Goal: Task Accomplishment & Management: Complete application form

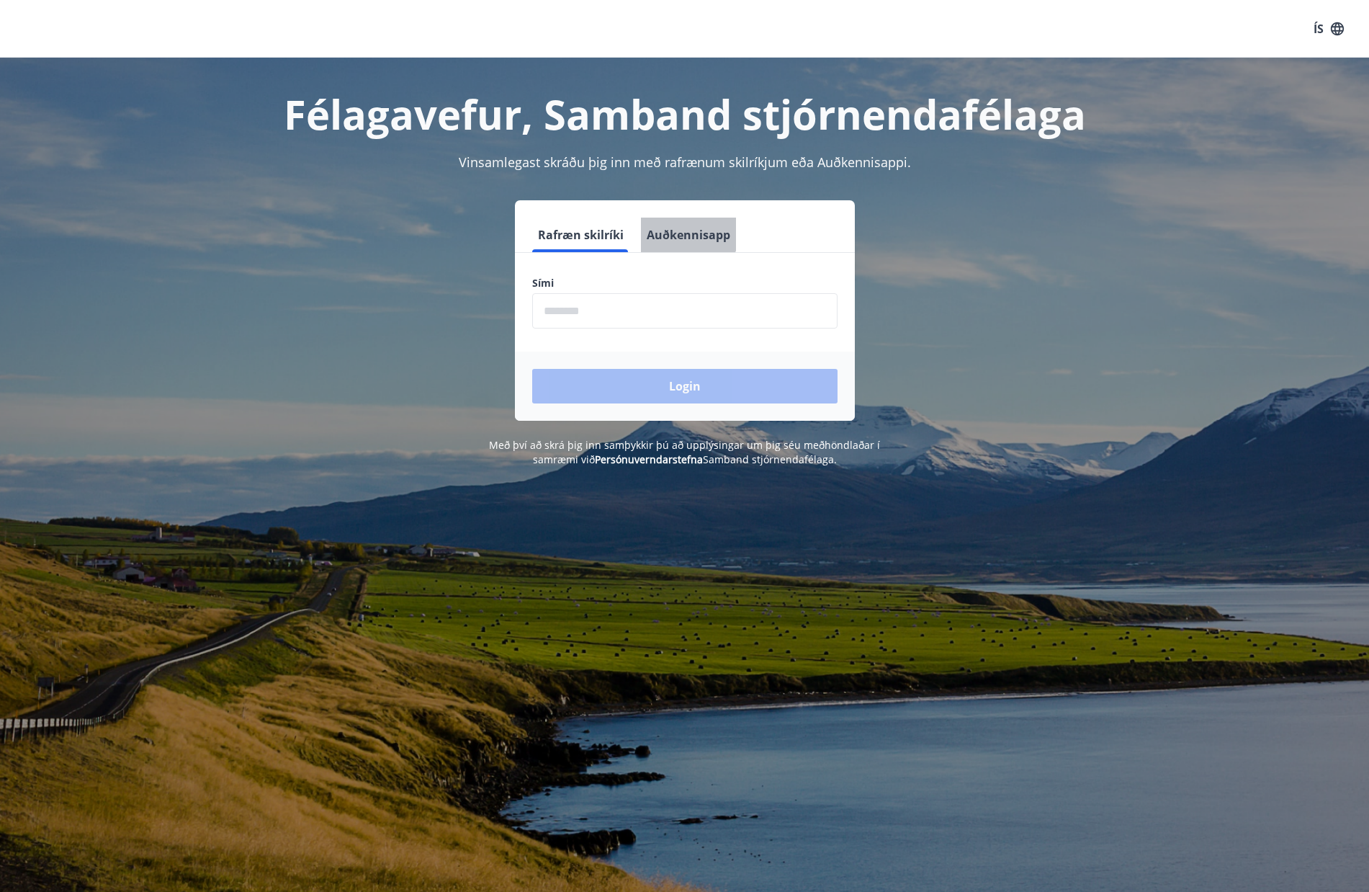
click at [685, 229] on button "Auðkennisapp" at bounding box center [688, 235] width 95 height 35
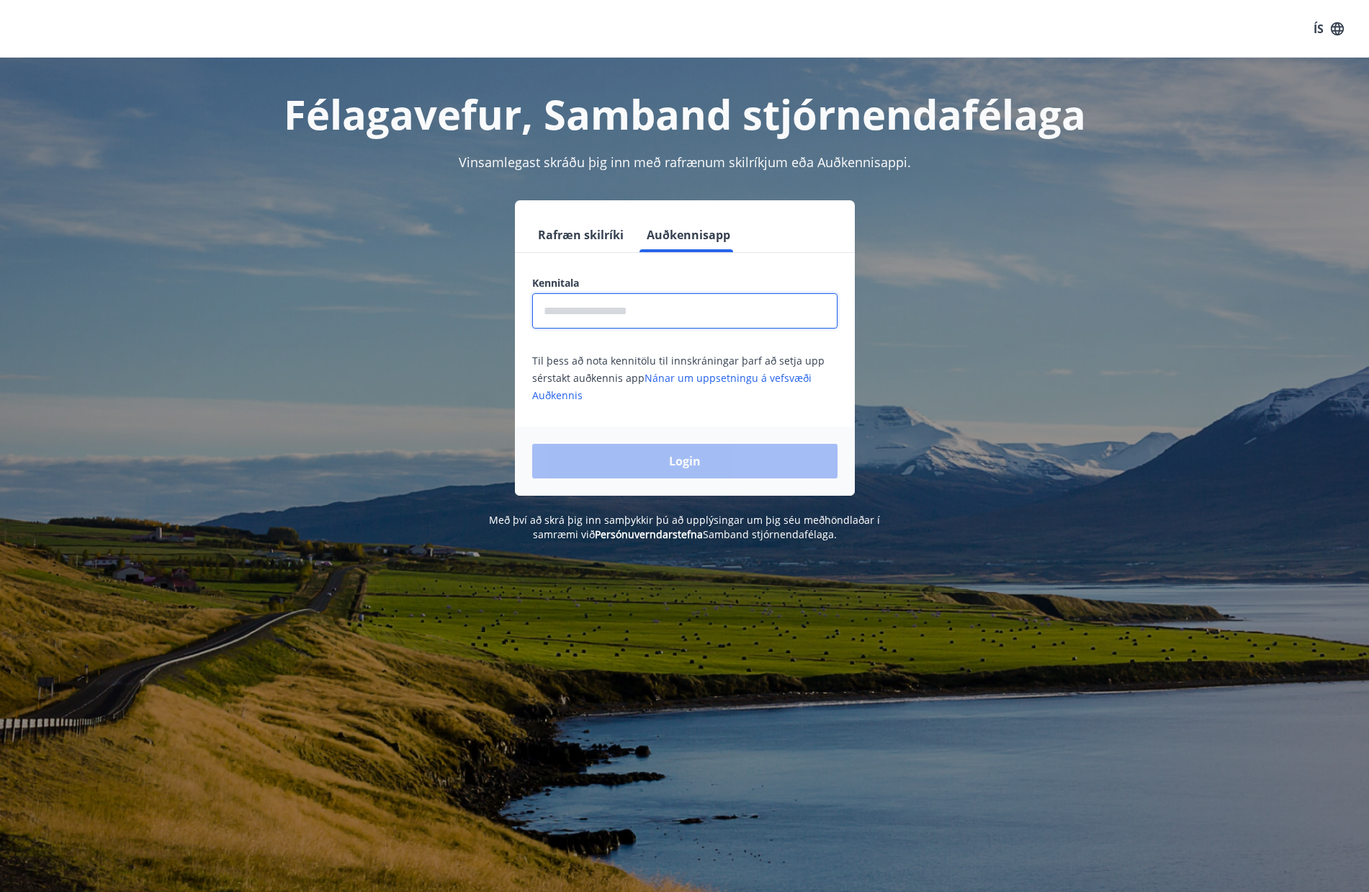
click at [611, 312] on input "text" at bounding box center [684, 310] width 305 height 35
type input "**********"
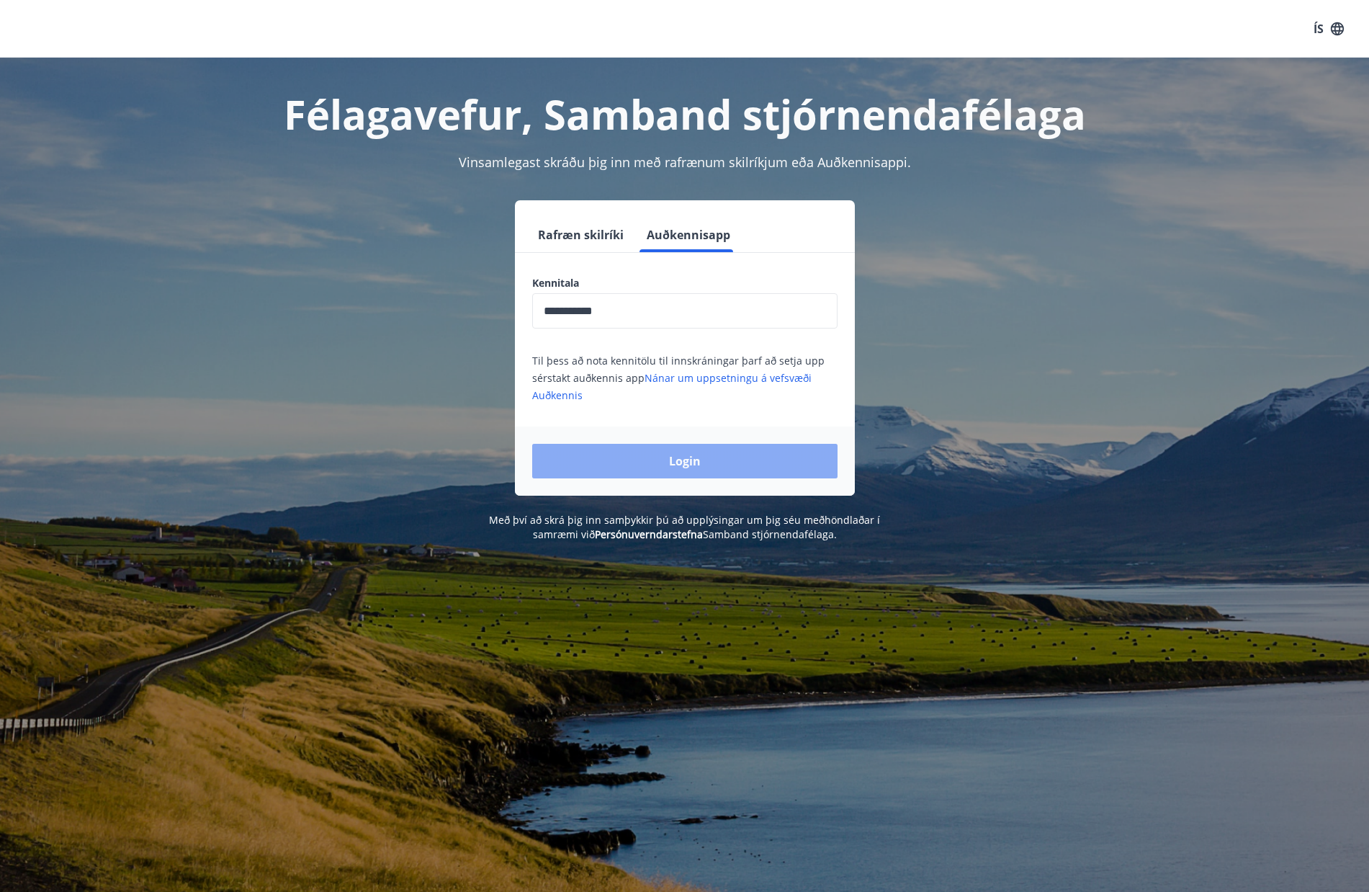
click at [671, 474] on button "Login" at bounding box center [684, 461] width 305 height 35
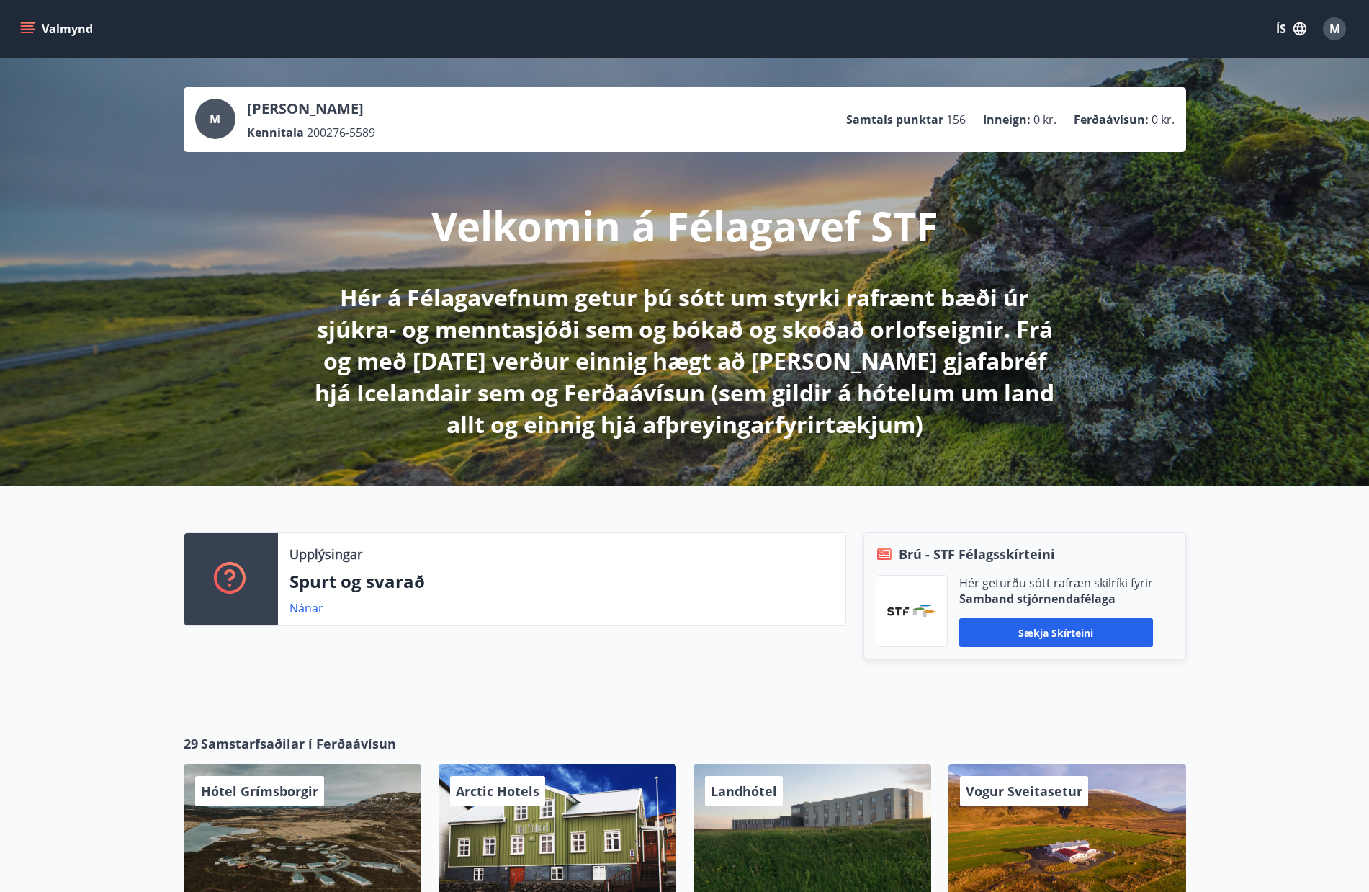
click at [22, 22] on icon "menu" at bounding box center [27, 29] width 14 height 14
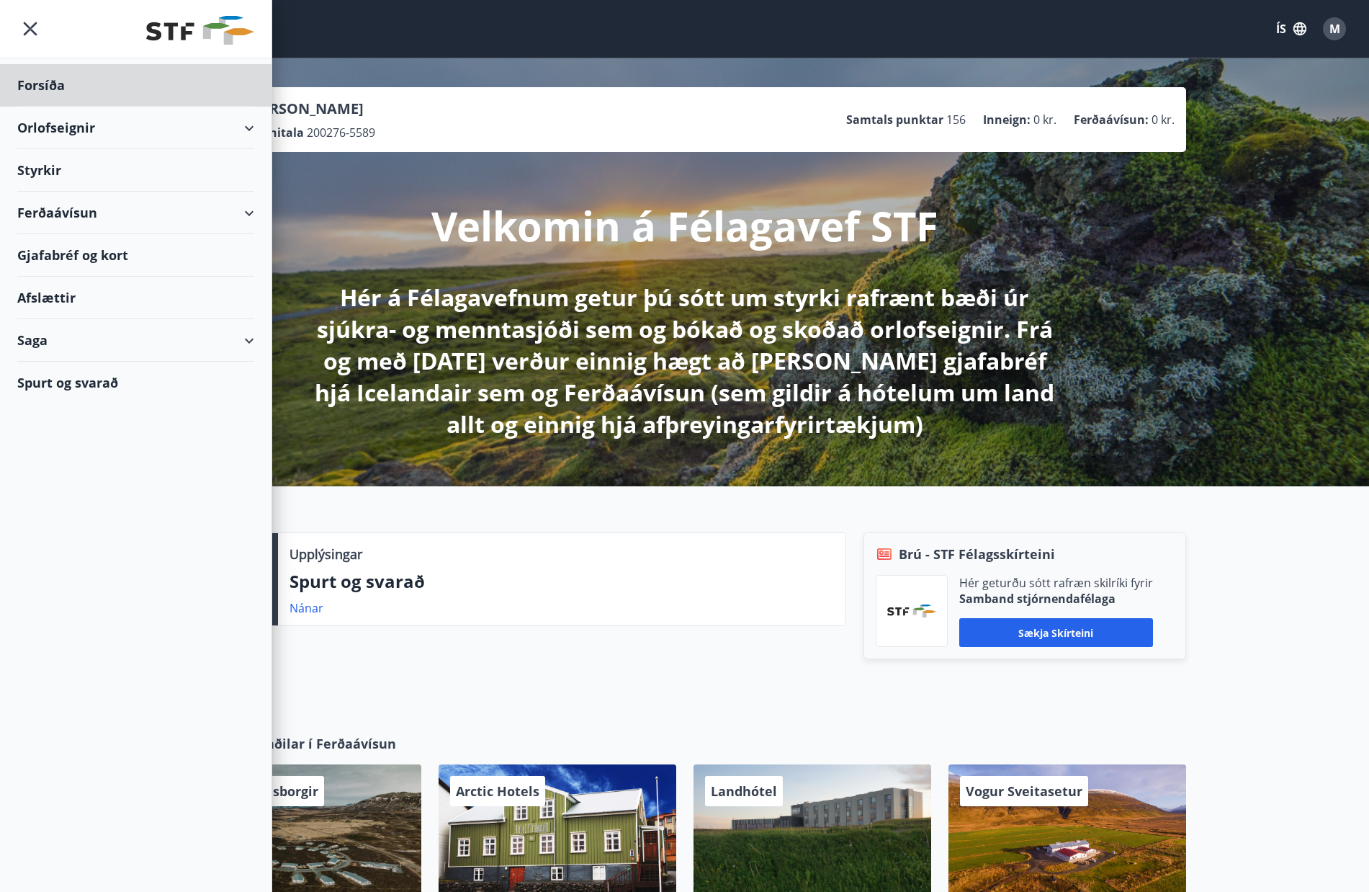
click at [55, 107] on div "Styrkir" at bounding box center [135, 85] width 237 height 42
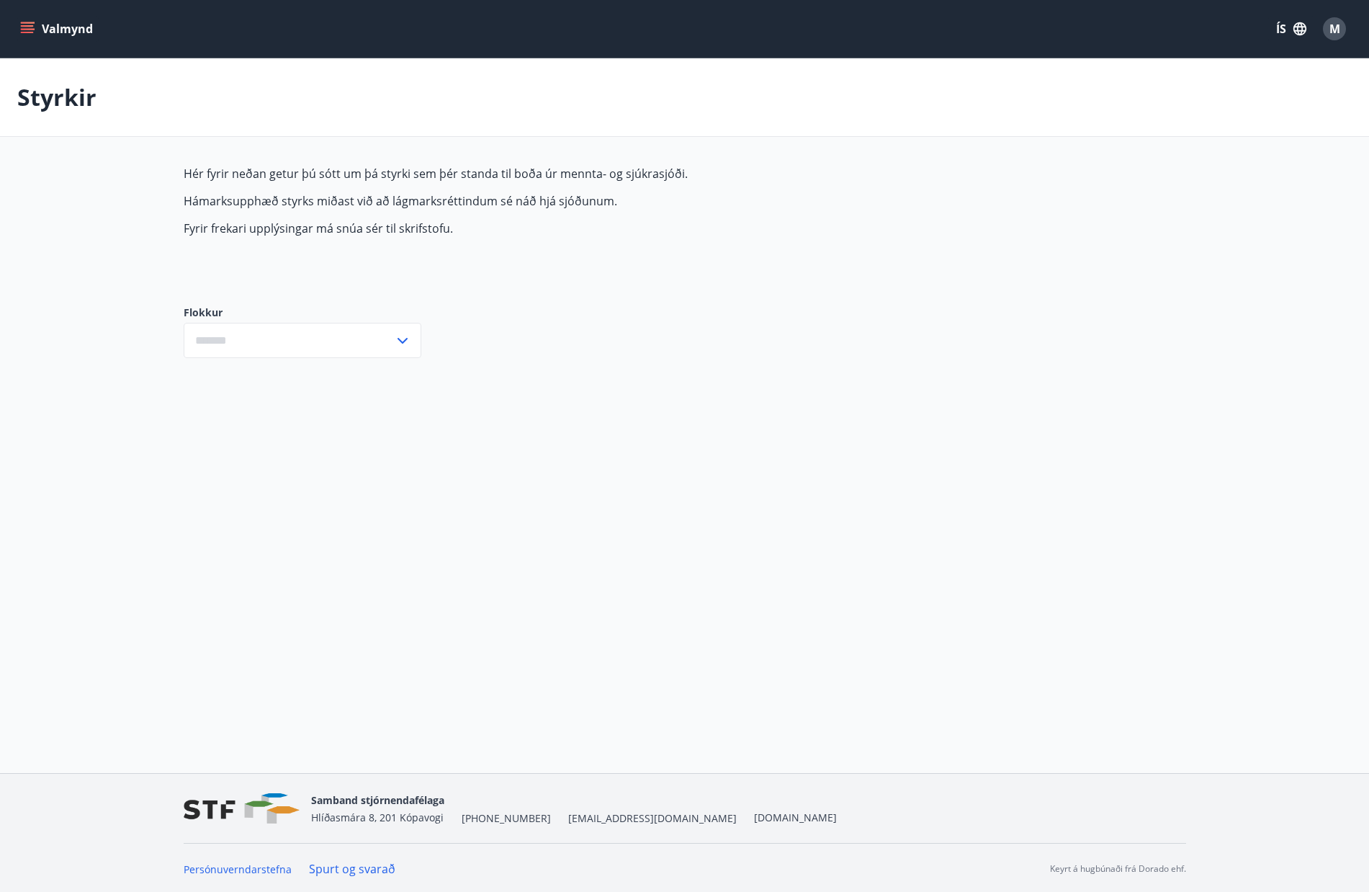
type input "***"
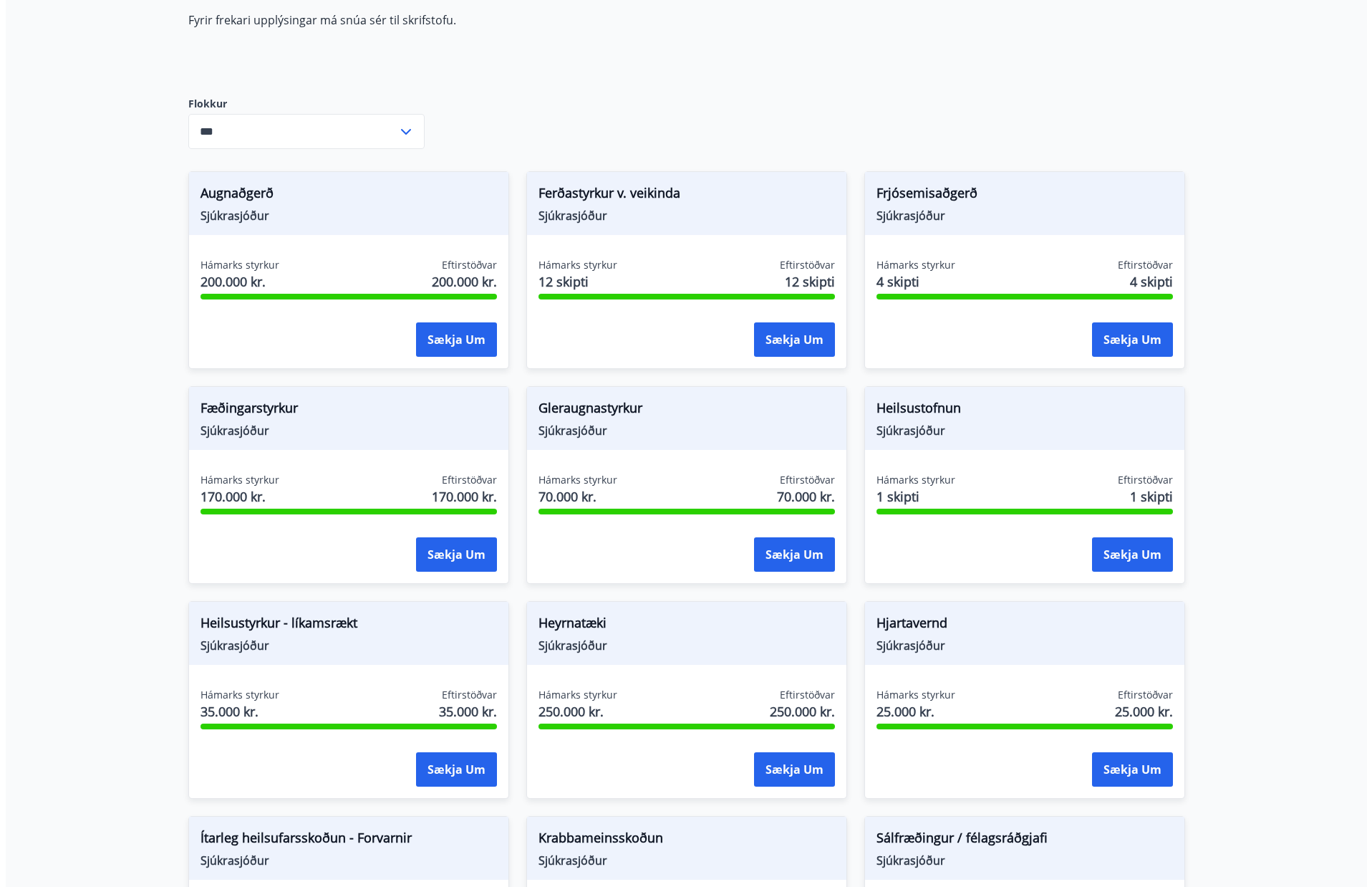
scroll to position [223, 0]
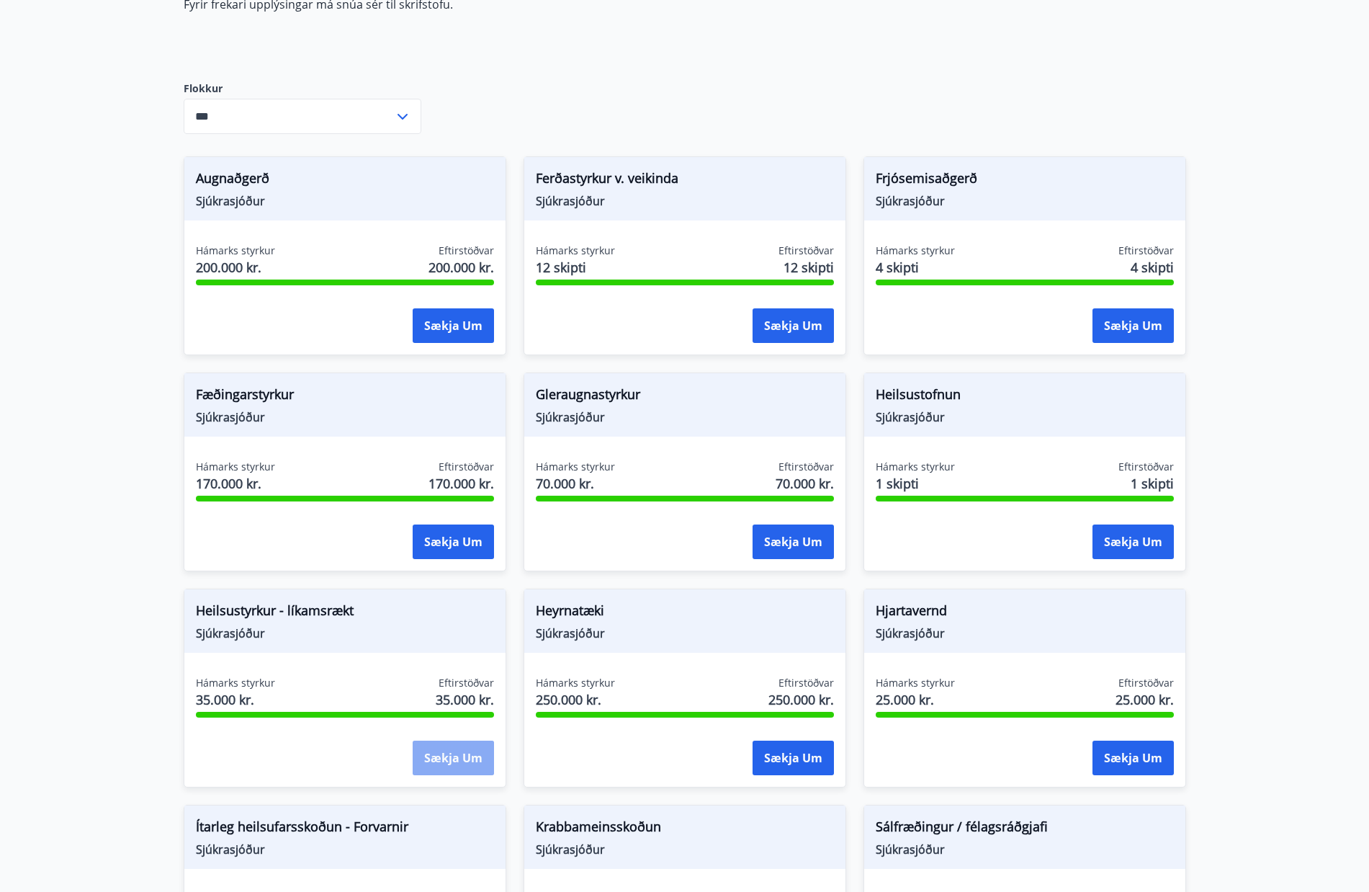
click at [446, 750] on button "Sækja um" at bounding box center [453, 757] width 81 height 35
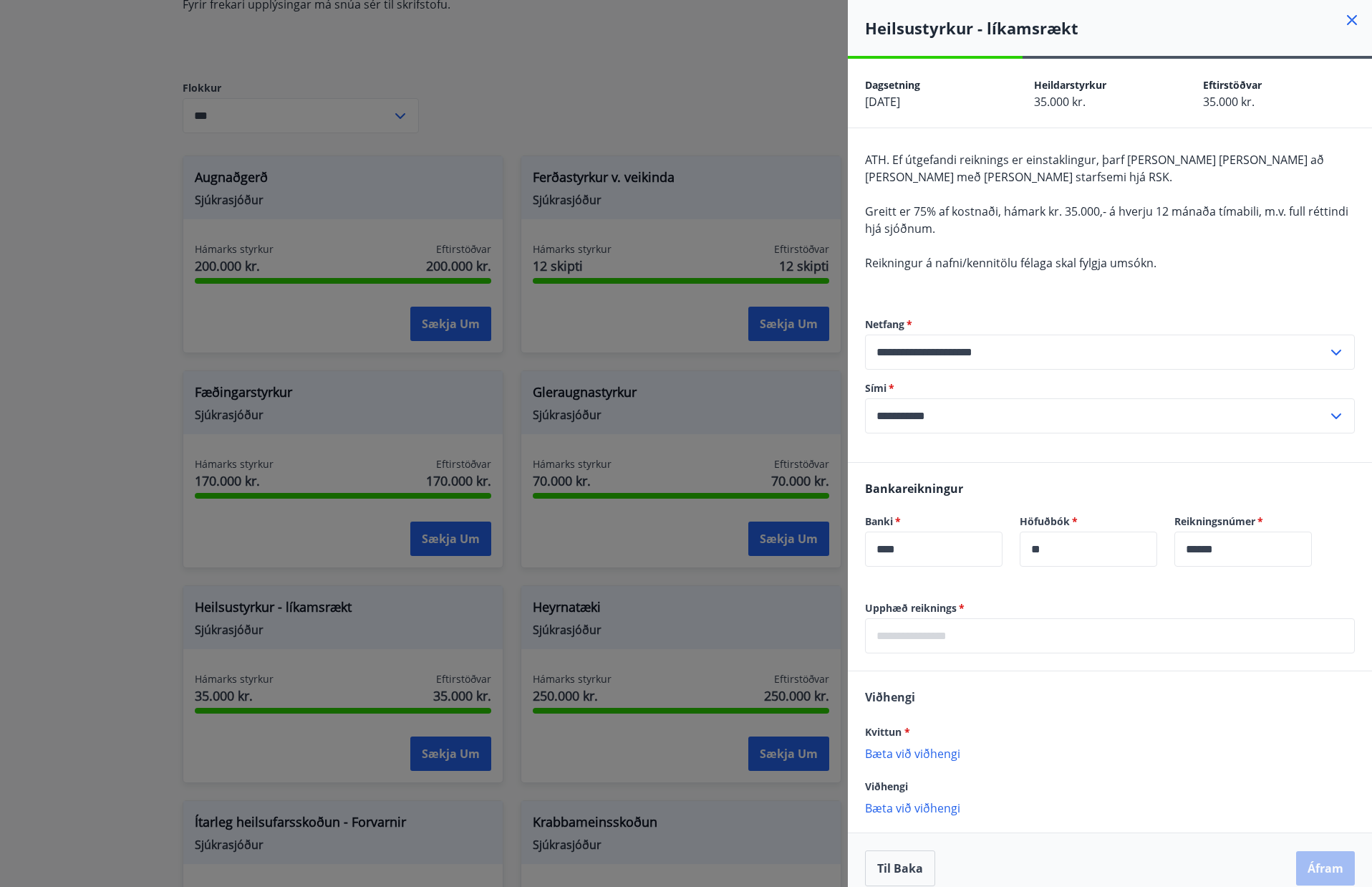
click at [963, 638] on input "text" at bounding box center [1110, 635] width 490 height 35
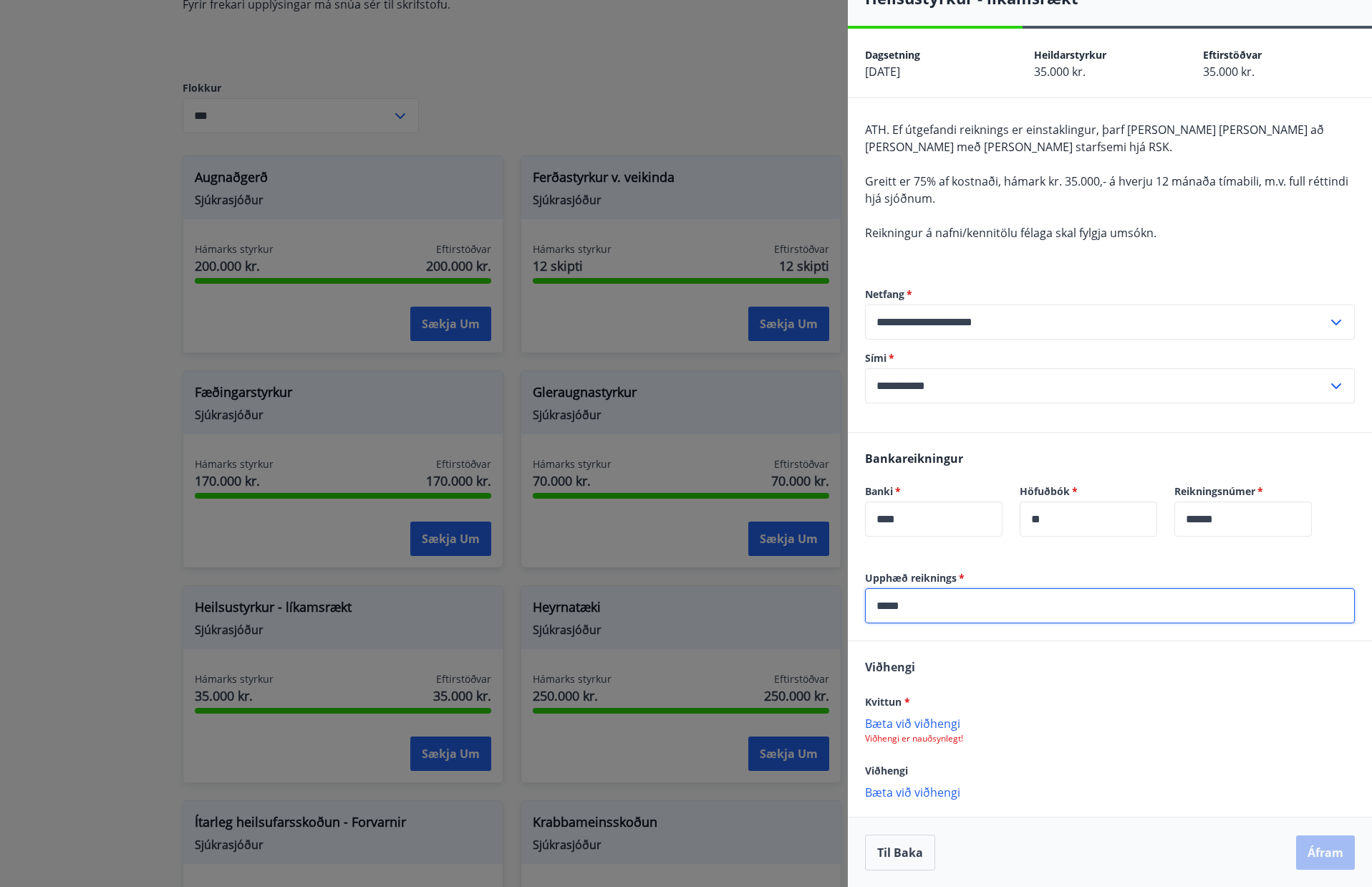
scroll to position [31, 0]
type input "*****"
click at [912, 720] on p "Bæta við viðhengi" at bounding box center [1110, 722] width 490 height 14
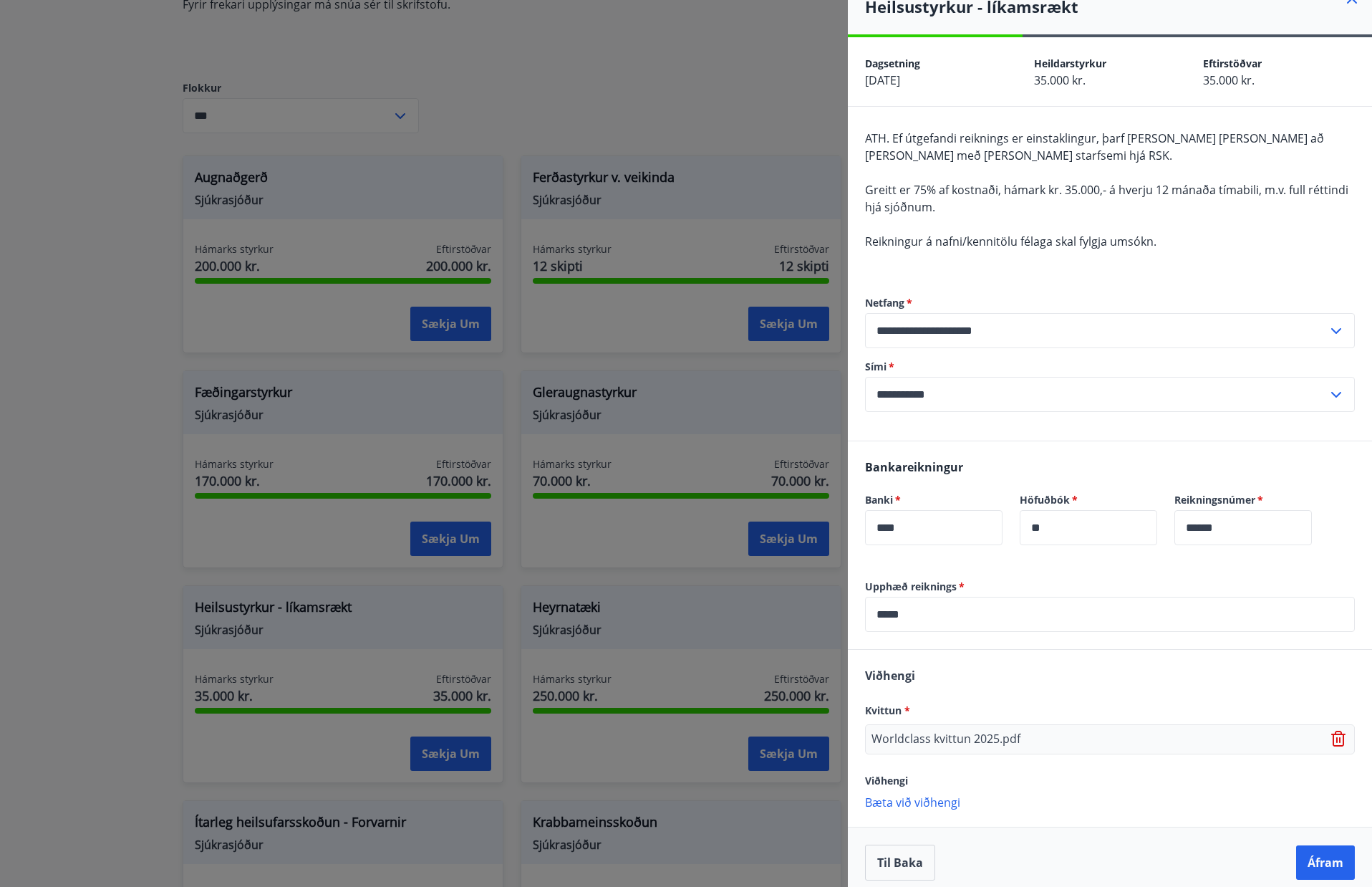
scroll to position [32, 0]
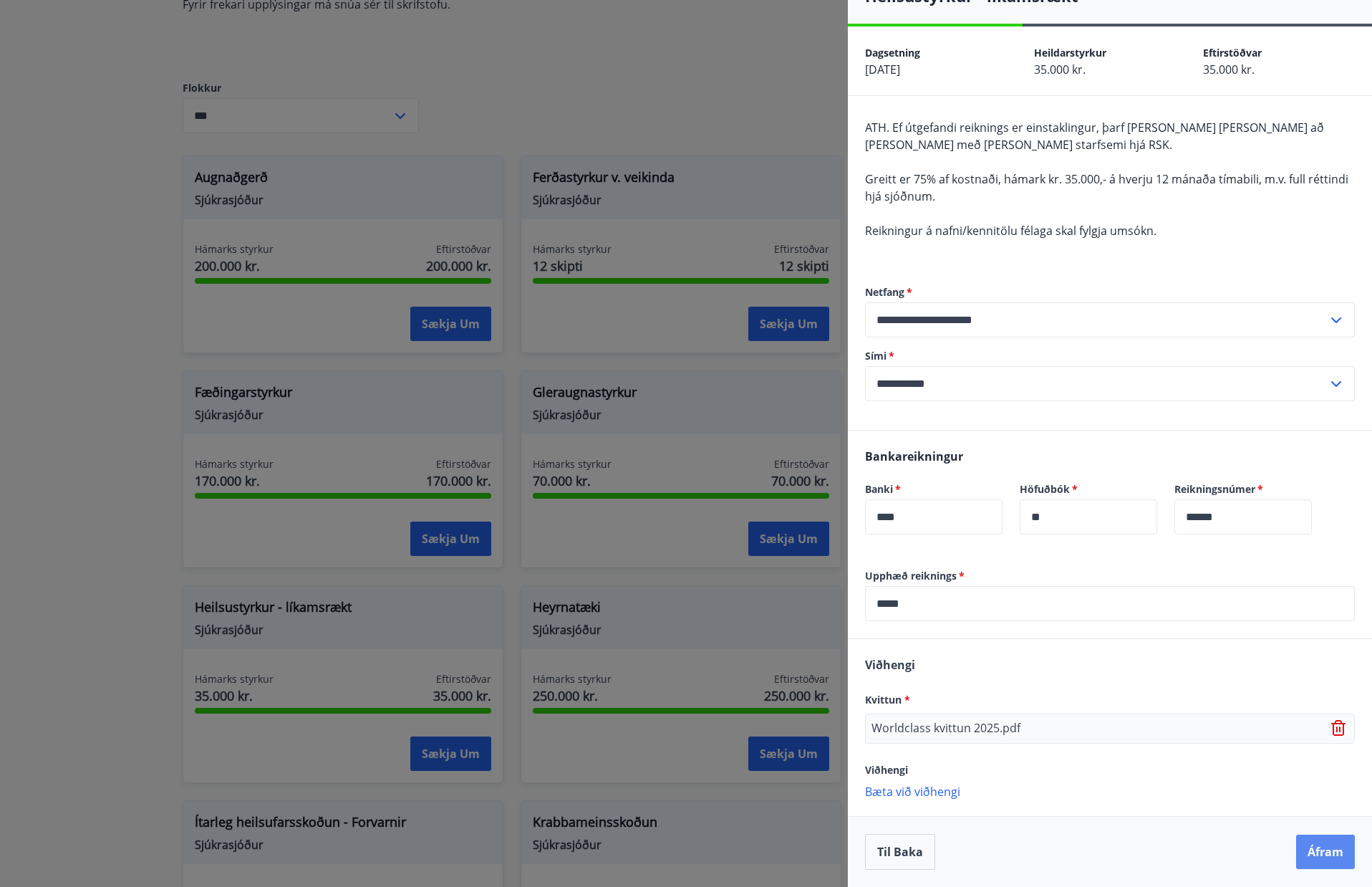
click at [1312, 855] on button "Áfram" at bounding box center [1325, 851] width 59 height 35
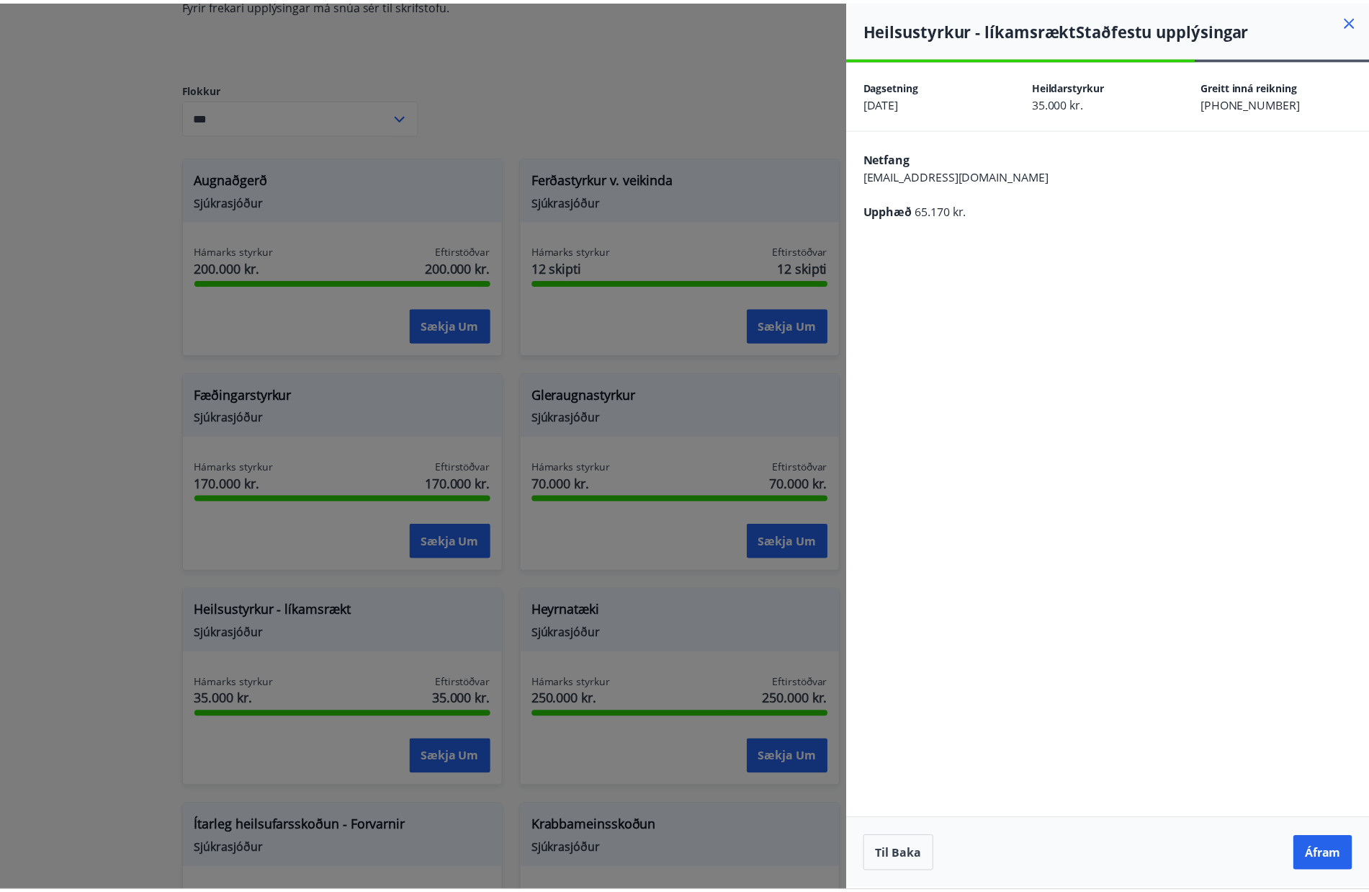
scroll to position [0, 0]
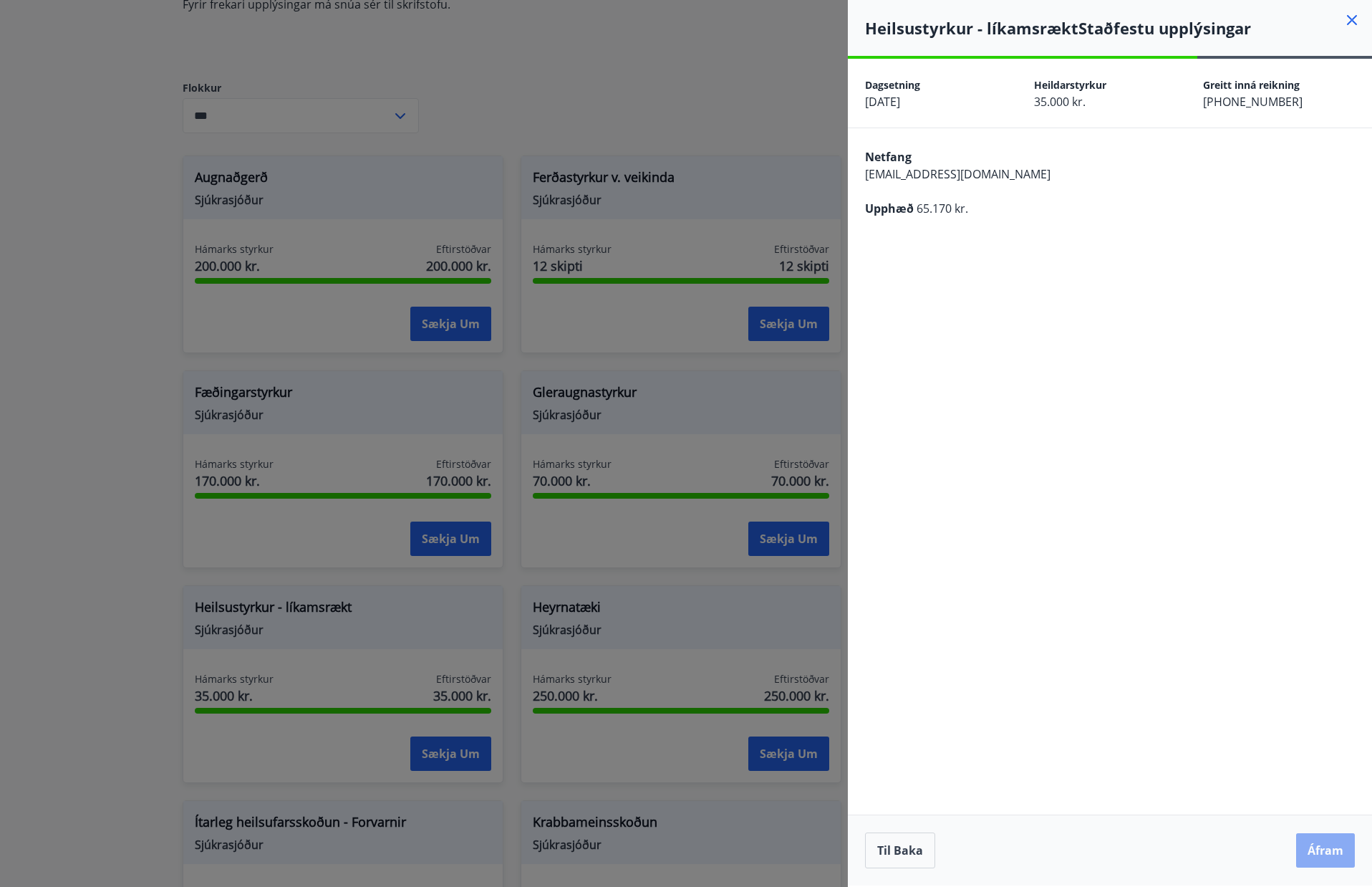
click at [1322, 853] on button "Áfram" at bounding box center [1325, 850] width 59 height 35
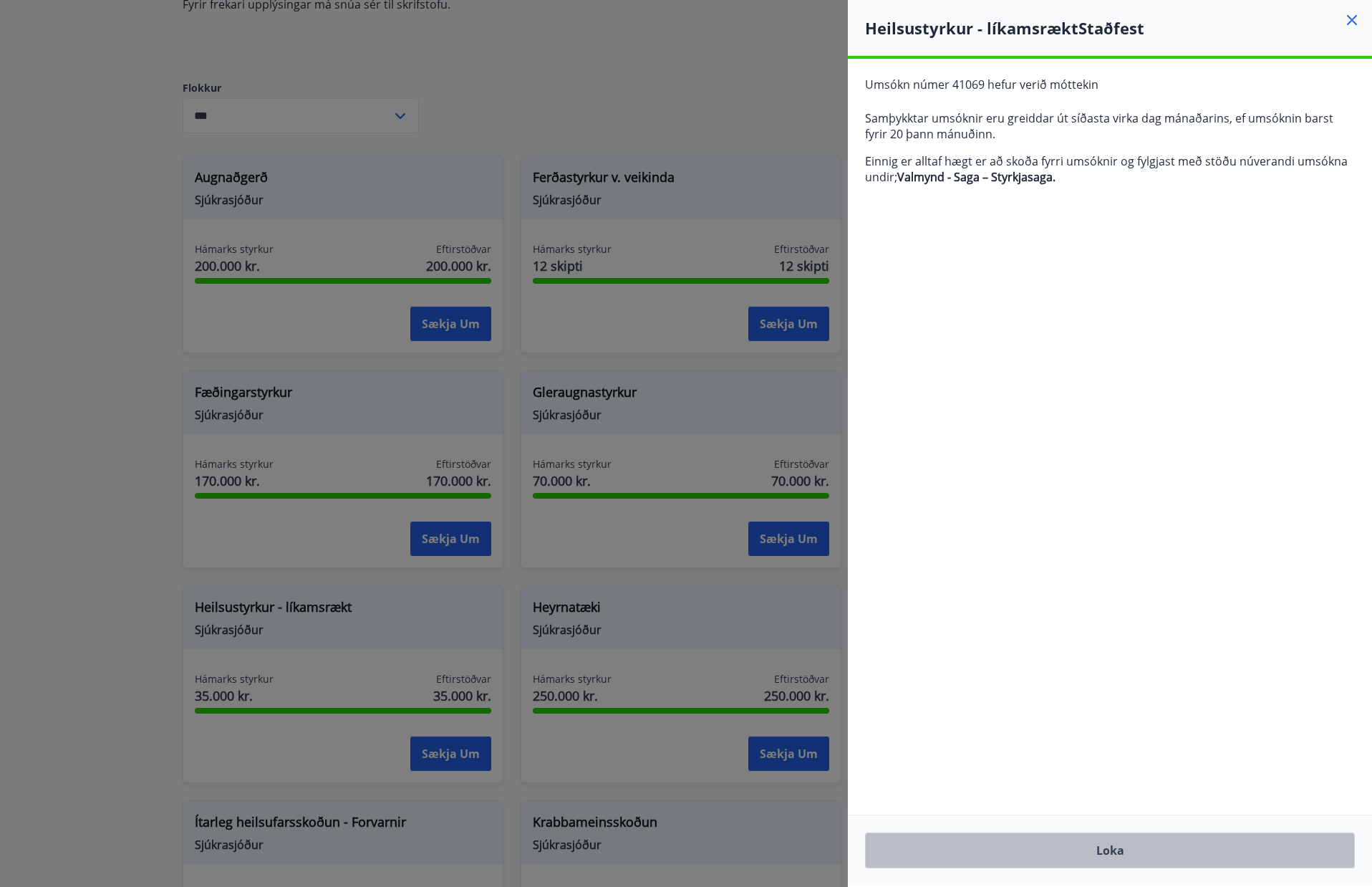
click at [1115, 849] on button "Loka" at bounding box center [1110, 850] width 490 height 36
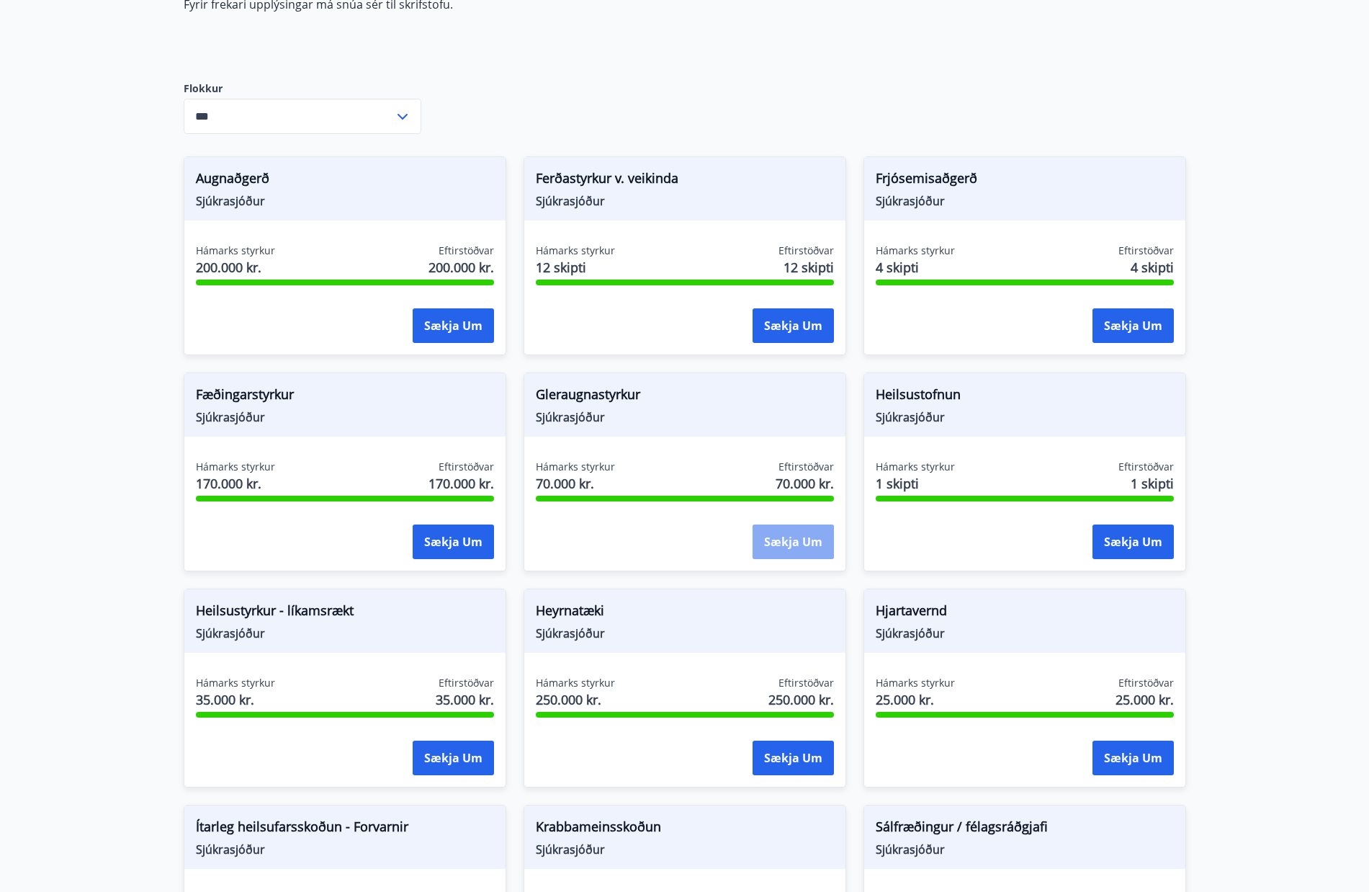
click at [773, 538] on button "Sækja um" at bounding box center [793, 541] width 81 height 35
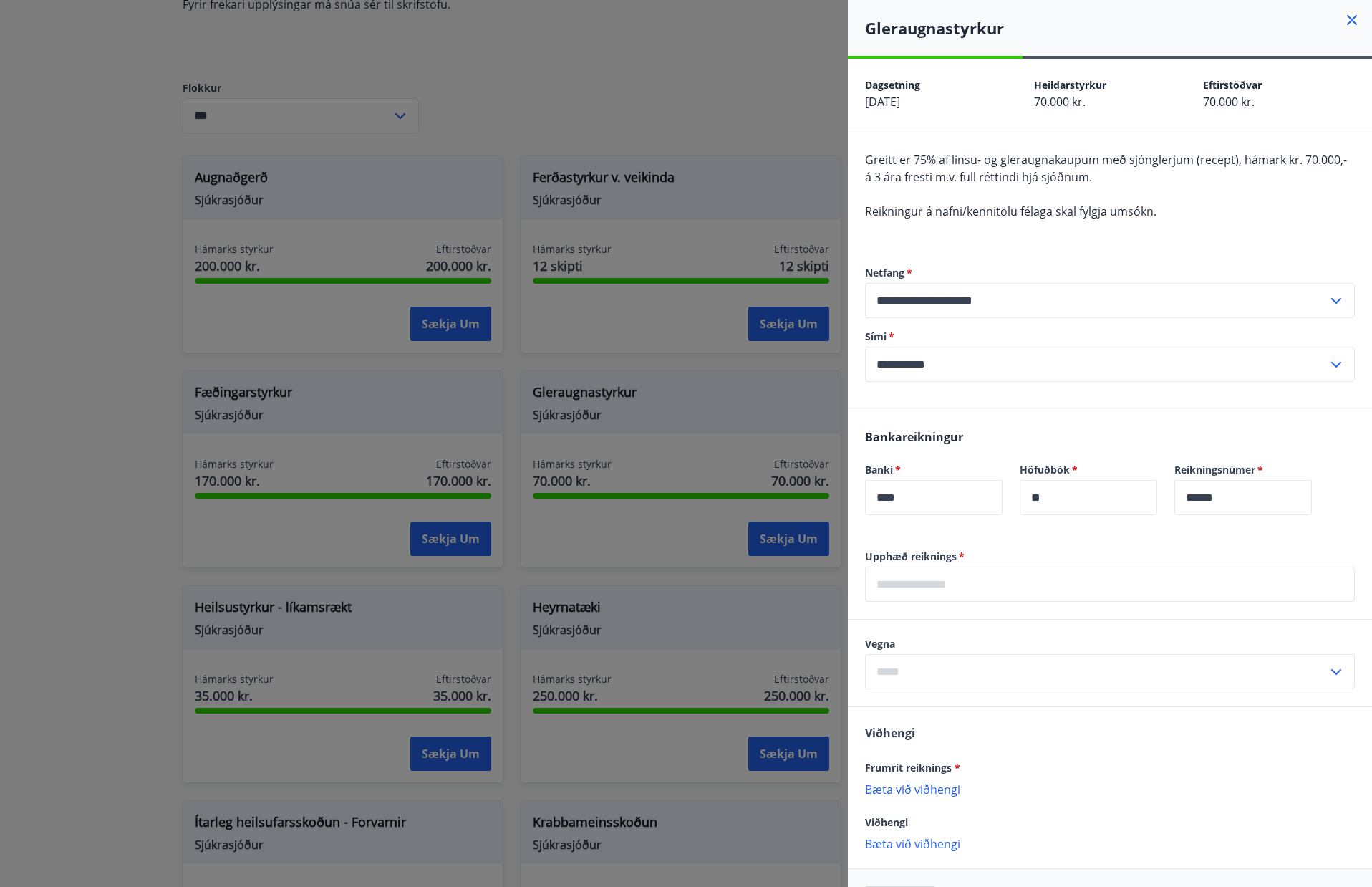
click at [1343, 22] on icon at bounding box center [1351, 20] width 17 height 17
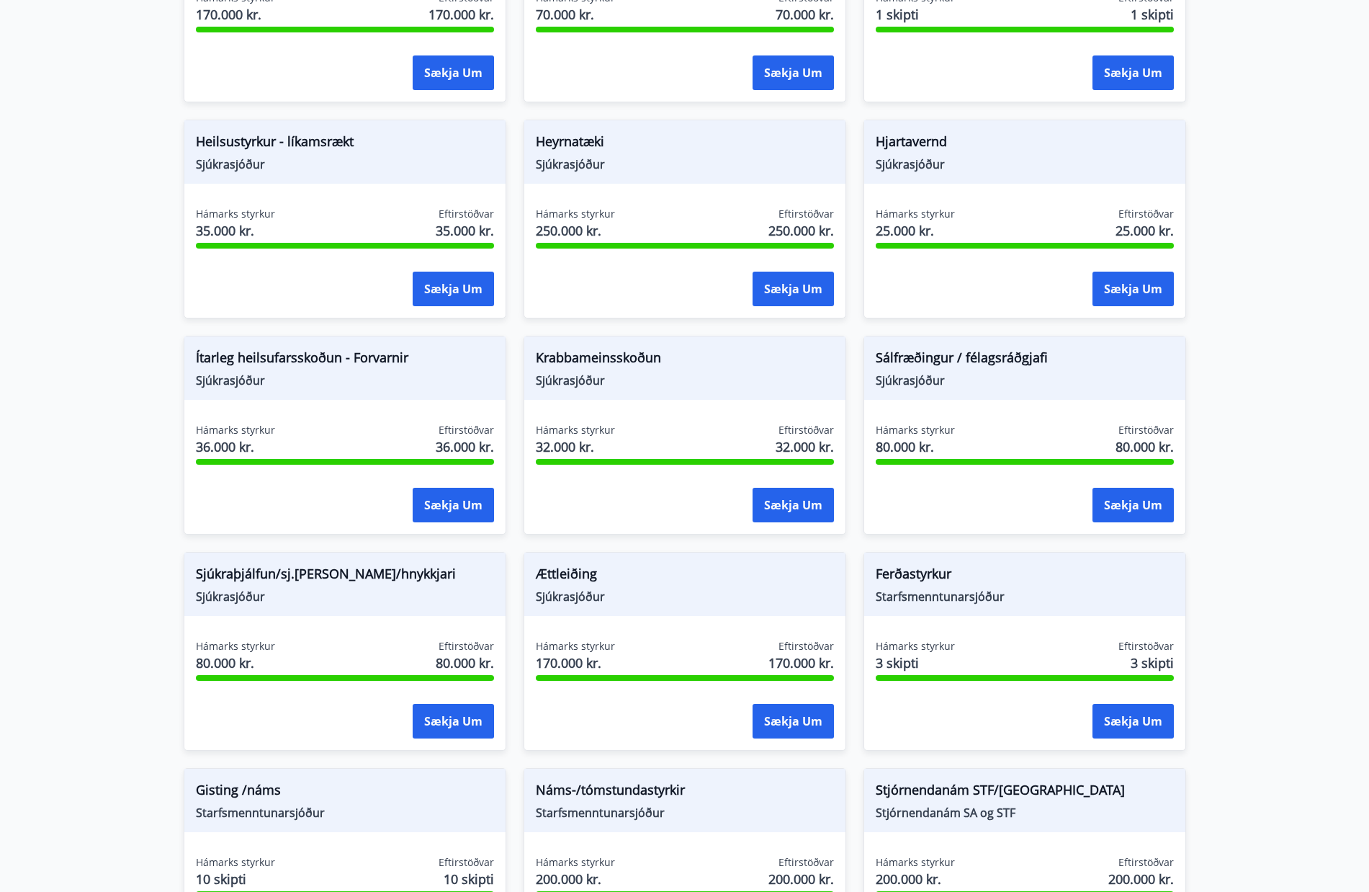
scroll to position [833, 0]
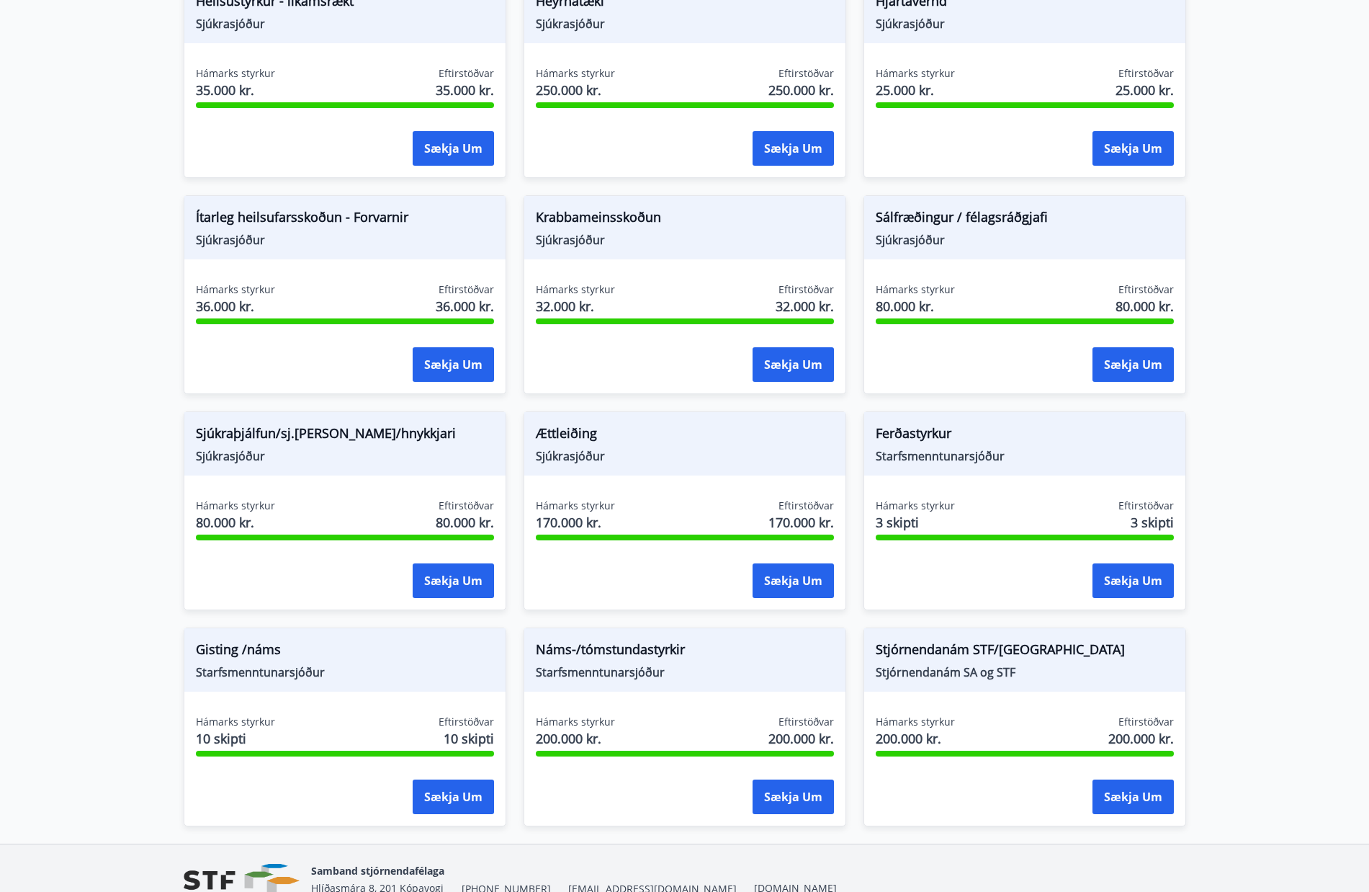
drag, startPoint x: 1052, startPoint y: 457, endPoint x: 1106, endPoint y: 545, distance: 103.1
click at [1052, 458] on span "Starfsmenntunarsjóður" at bounding box center [1025, 456] width 298 height 16
click at [1128, 581] on button "Sækja um" at bounding box center [1133, 580] width 81 height 35
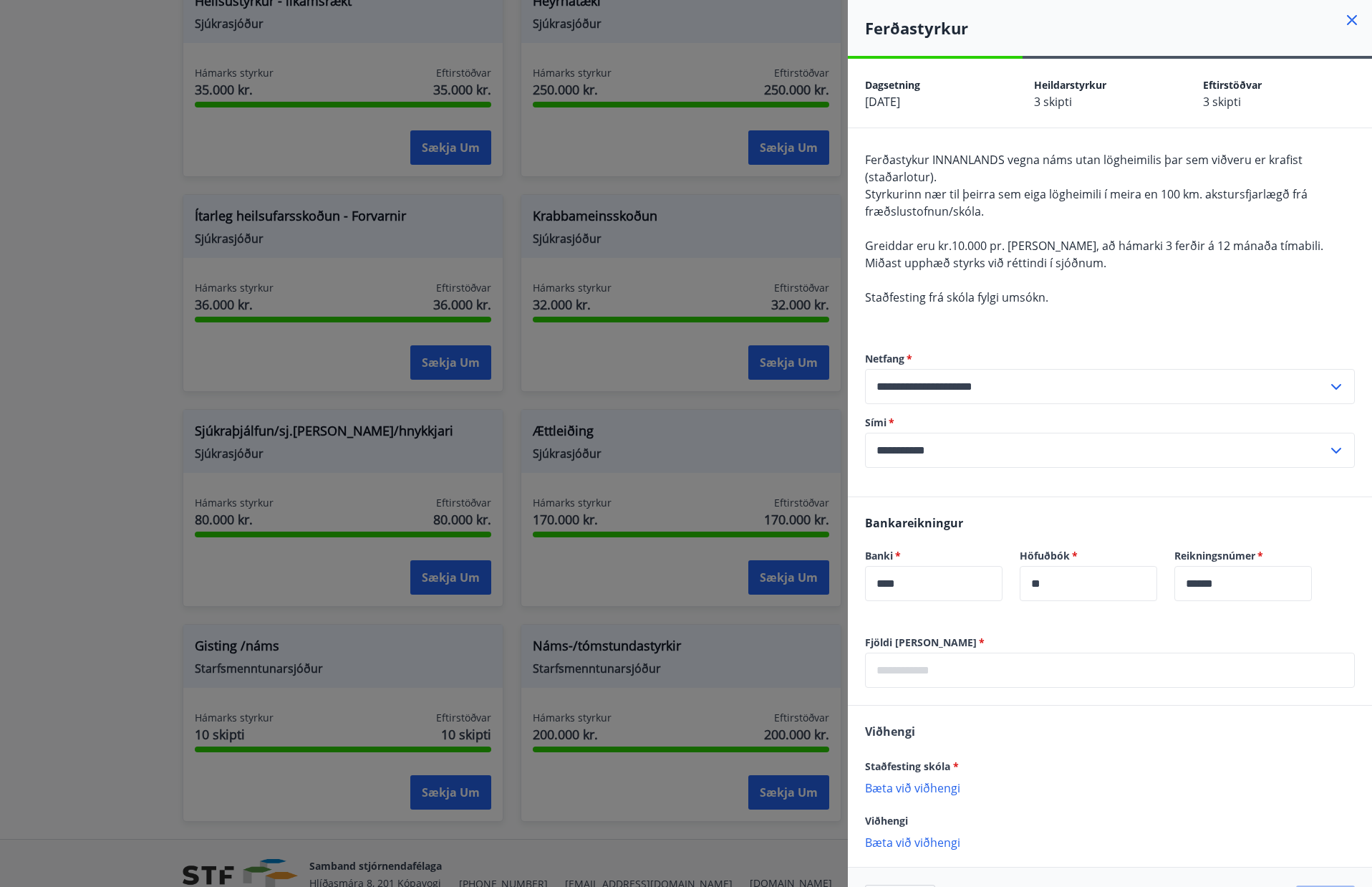
click at [1343, 19] on icon at bounding box center [1351, 20] width 17 height 17
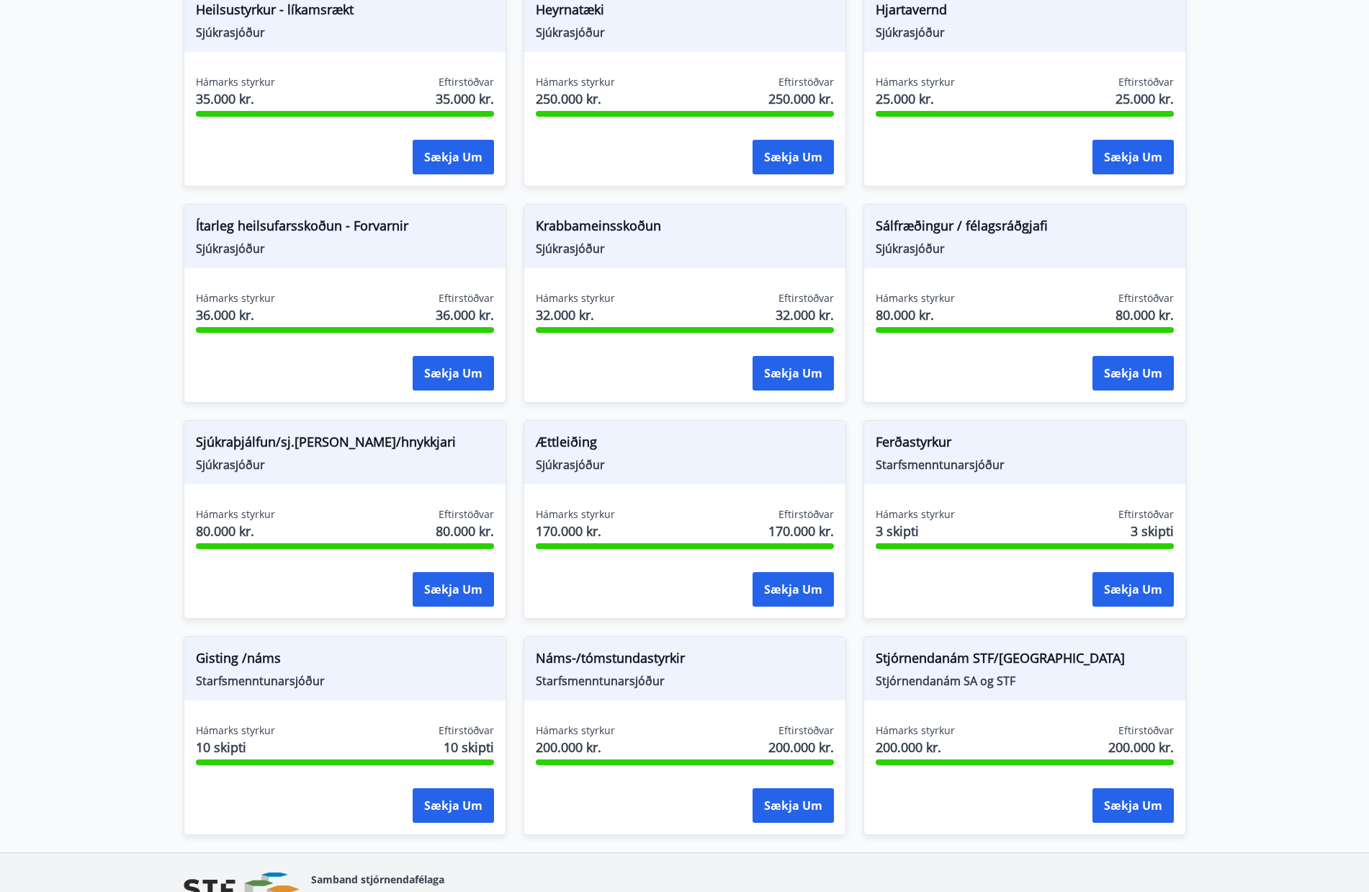
scroll to position [822, 0]
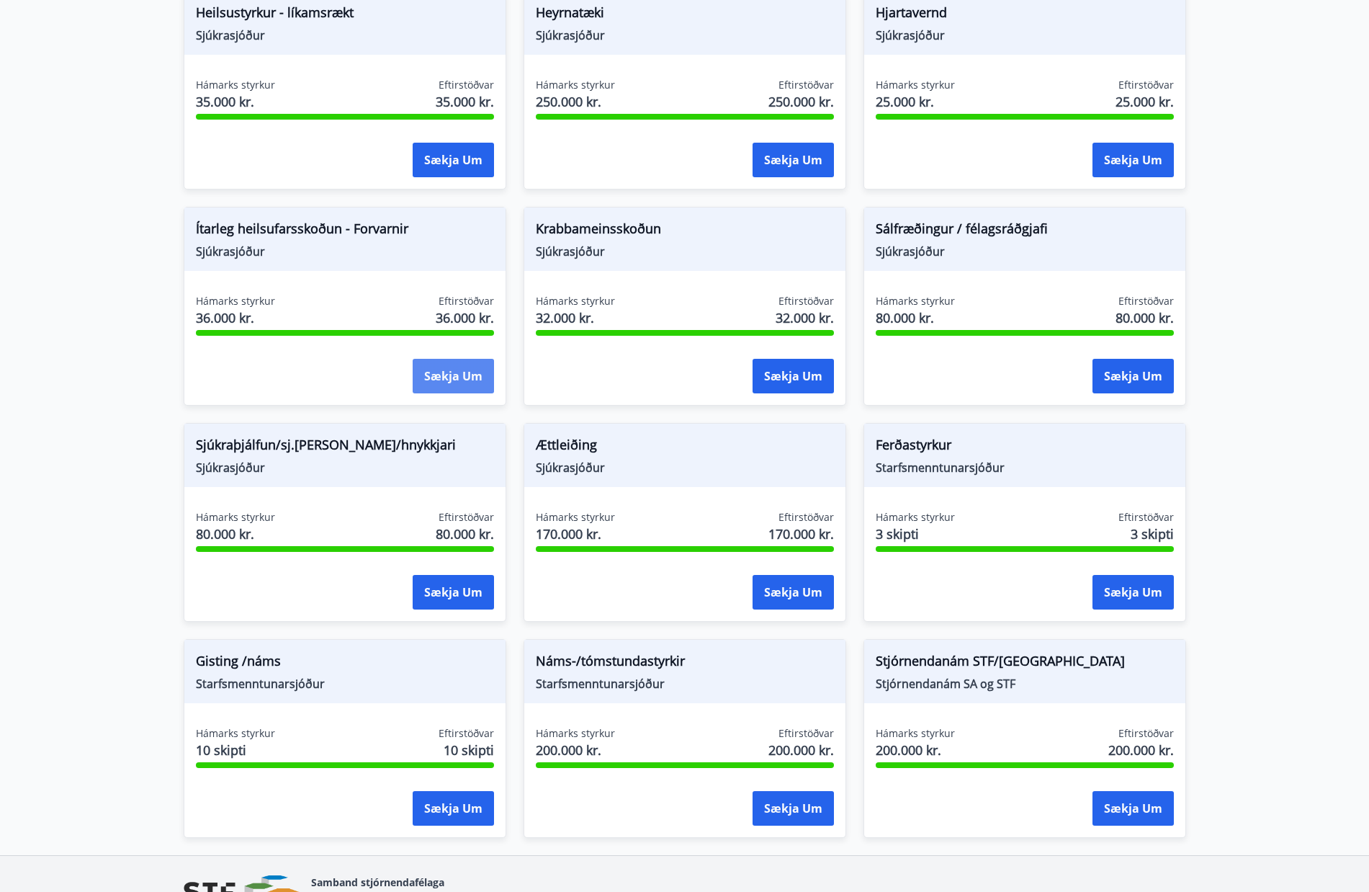
click at [442, 376] on button "Sækja um" at bounding box center [453, 376] width 81 height 35
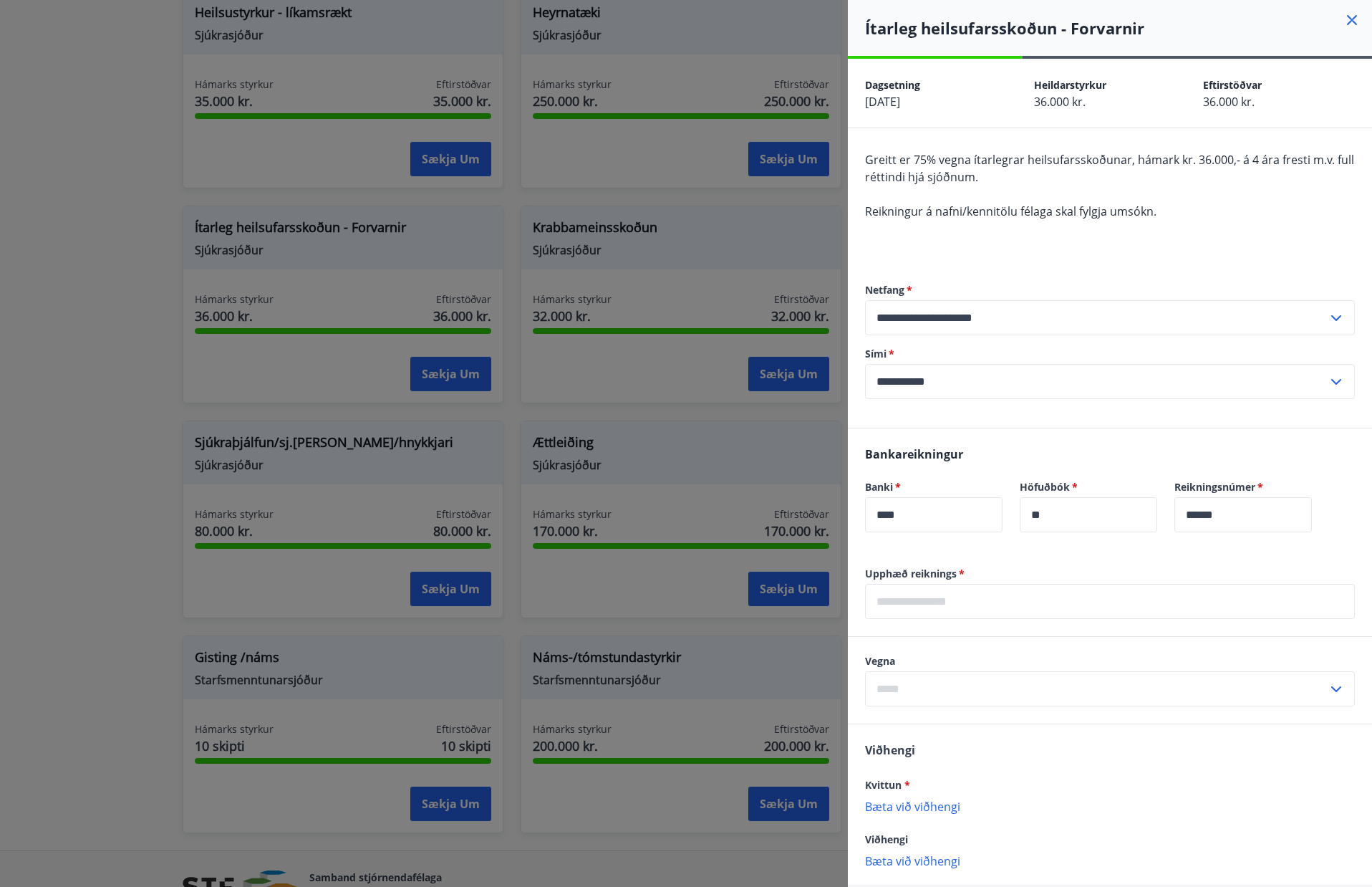
click at [1345, 14] on icon at bounding box center [1351, 20] width 17 height 17
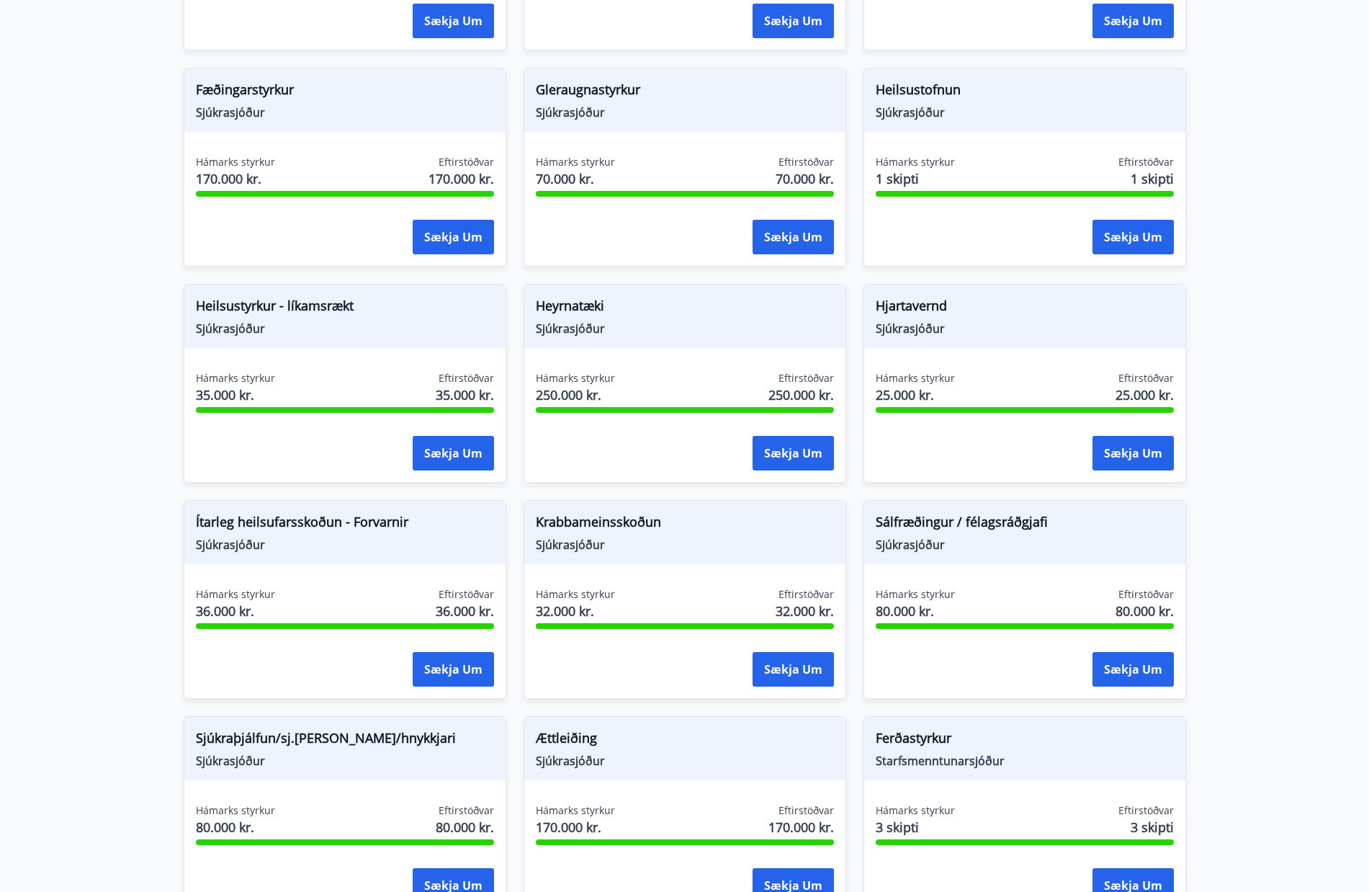
scroll to position [527, 0]
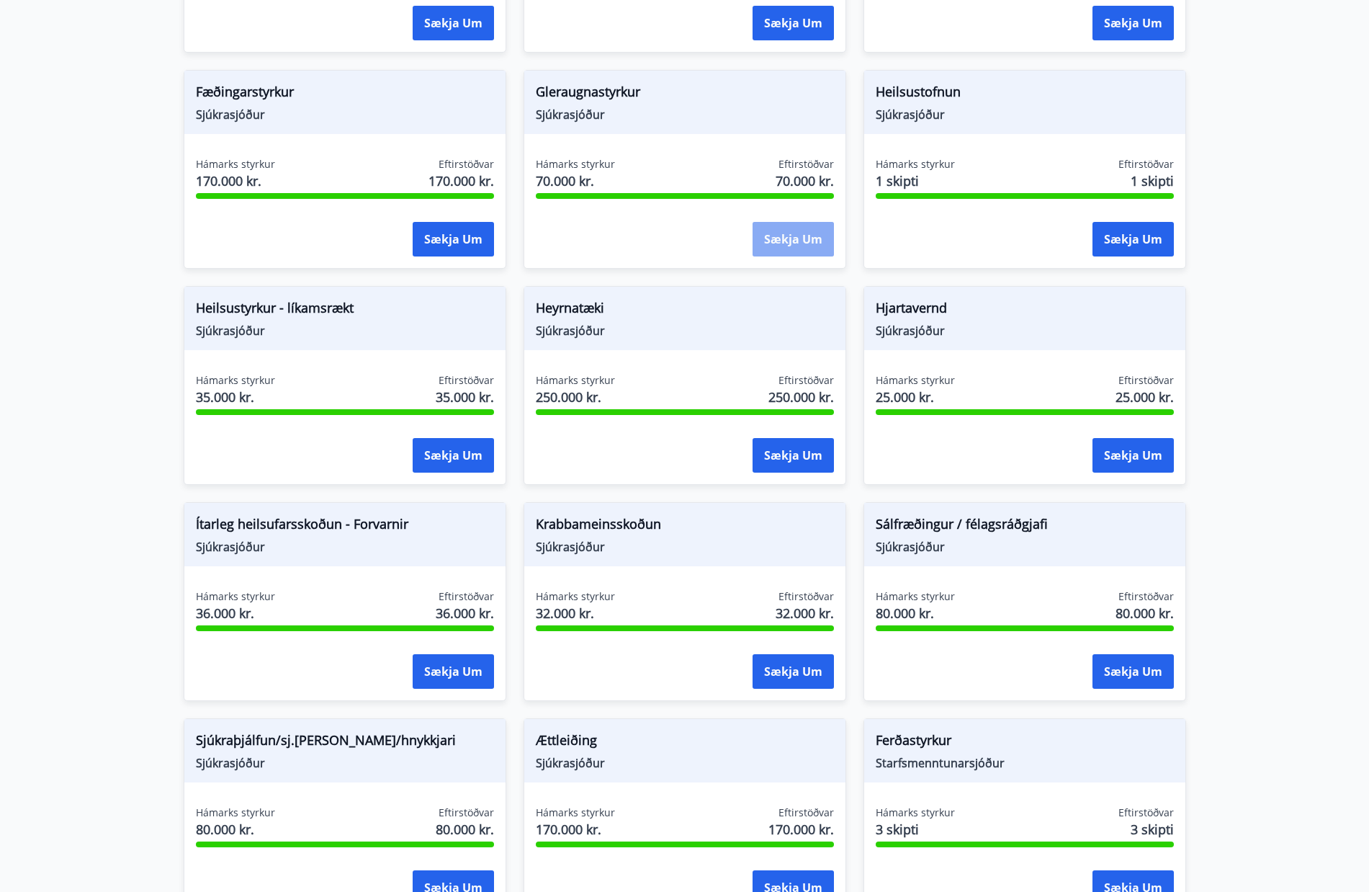
click at [793, 248] on button "Sækja um" at bounding box center [793, 239] width 81 height 35
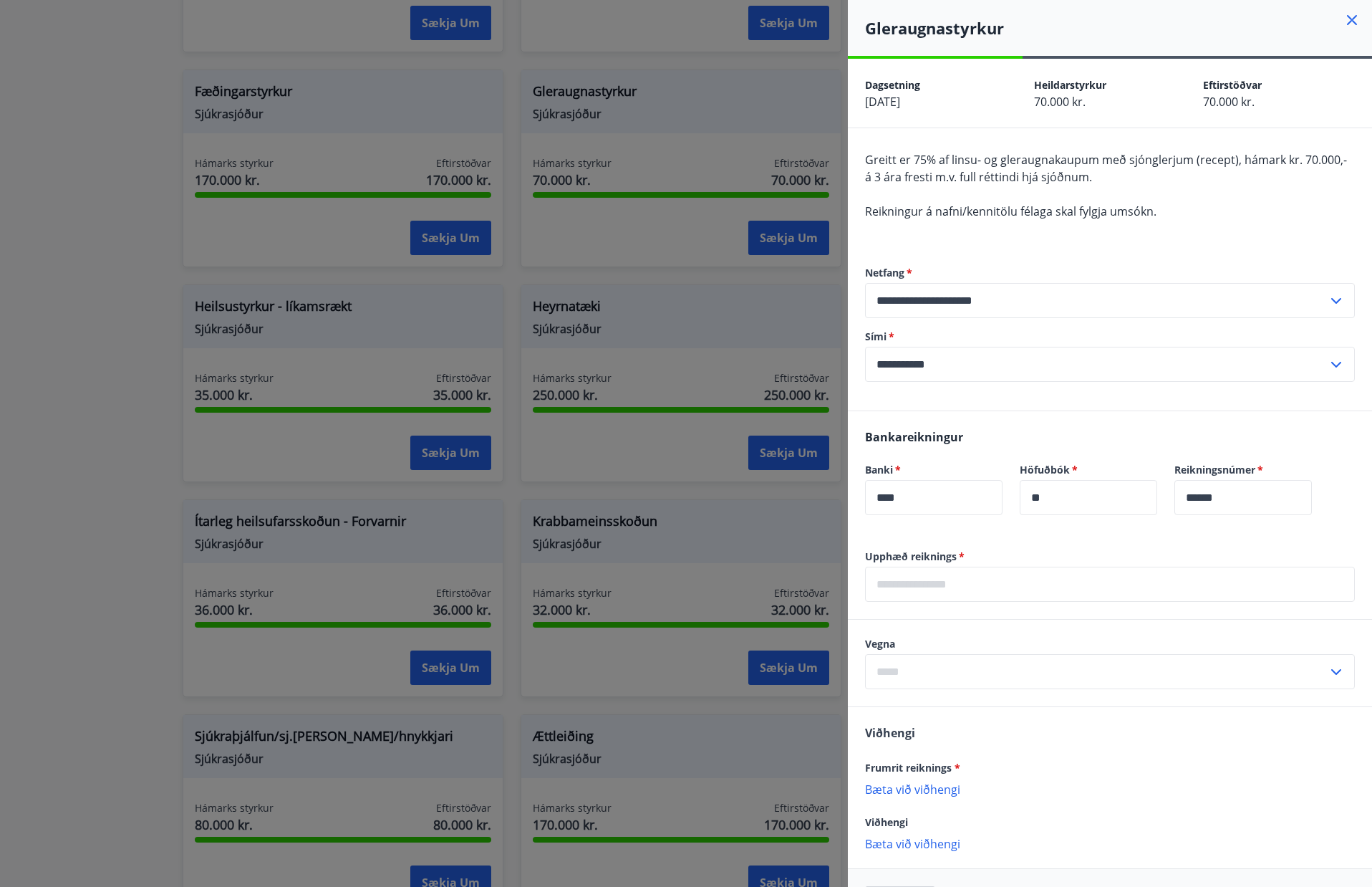
click at [1347, 19] on icon at bounding box center [1352, 20] width 10 height 10
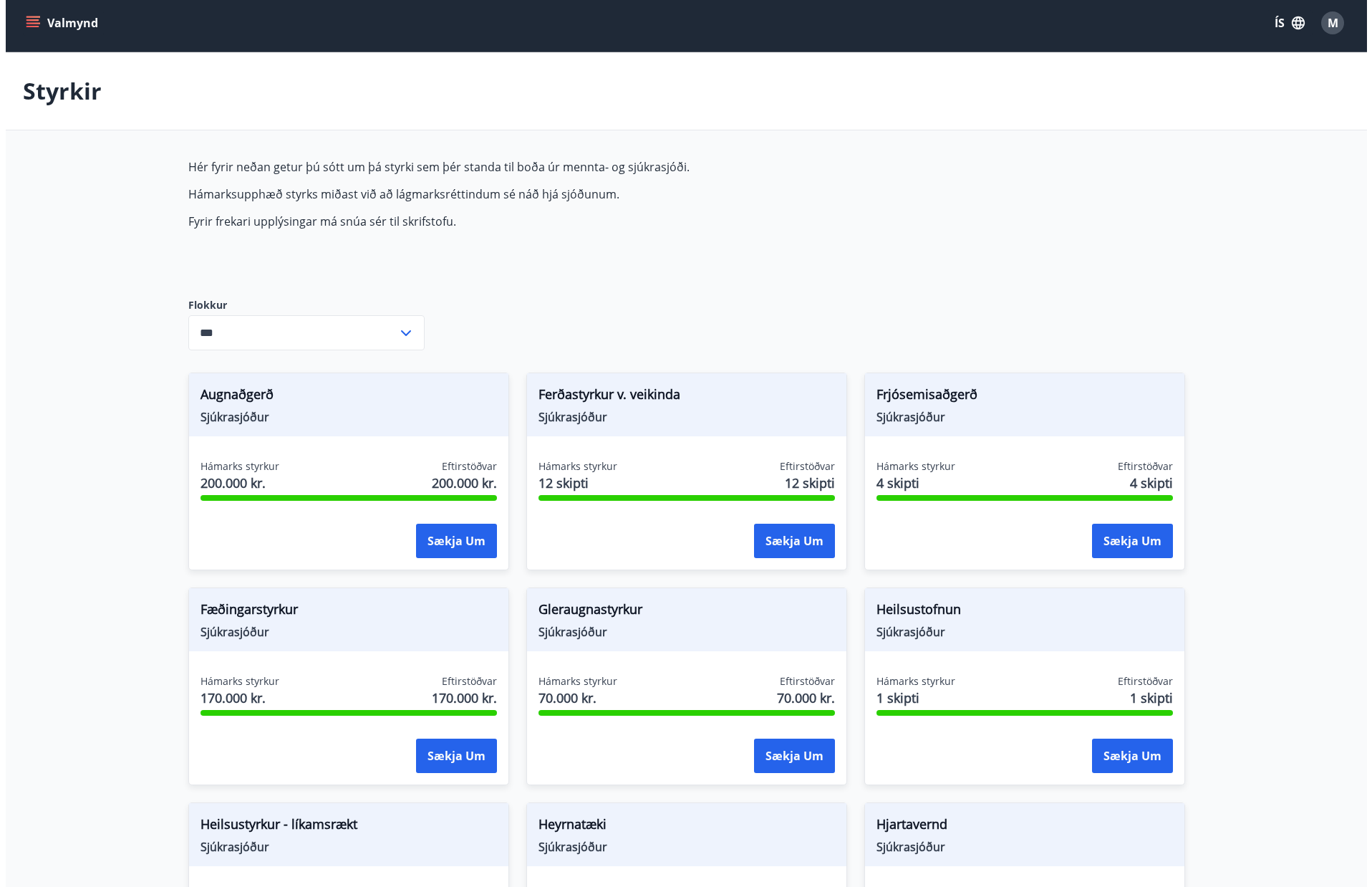
scroll to position [0, 0]
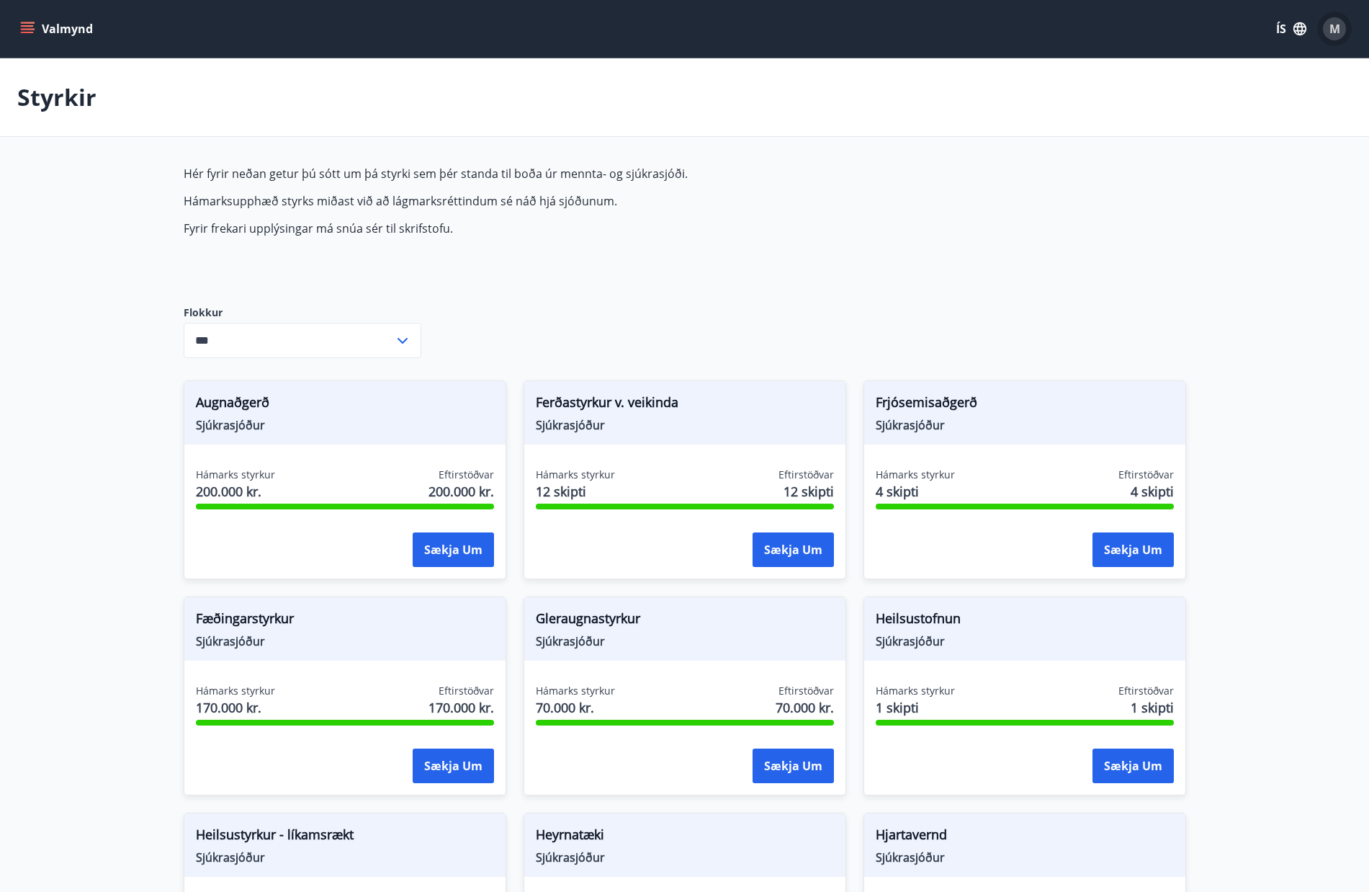
click at [1342, 29] on div "M" at bounding box center [1334, 28] width 23 height 23
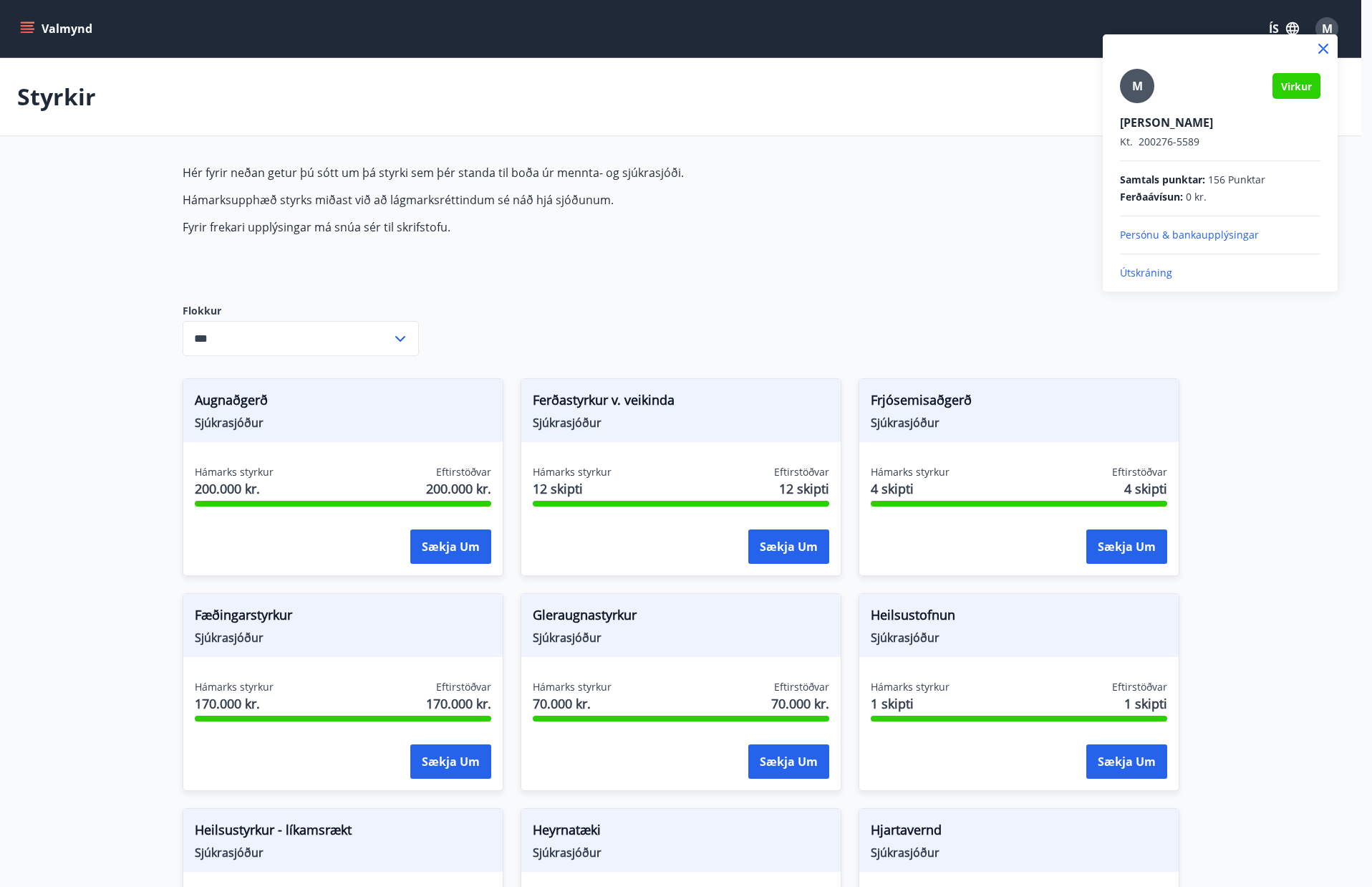
click at [1142, 270] on p "Útskráning" at bounding box center [1220, 272] width 201 height 14
